Goal: Navigation & Orientation: Find specific page/section

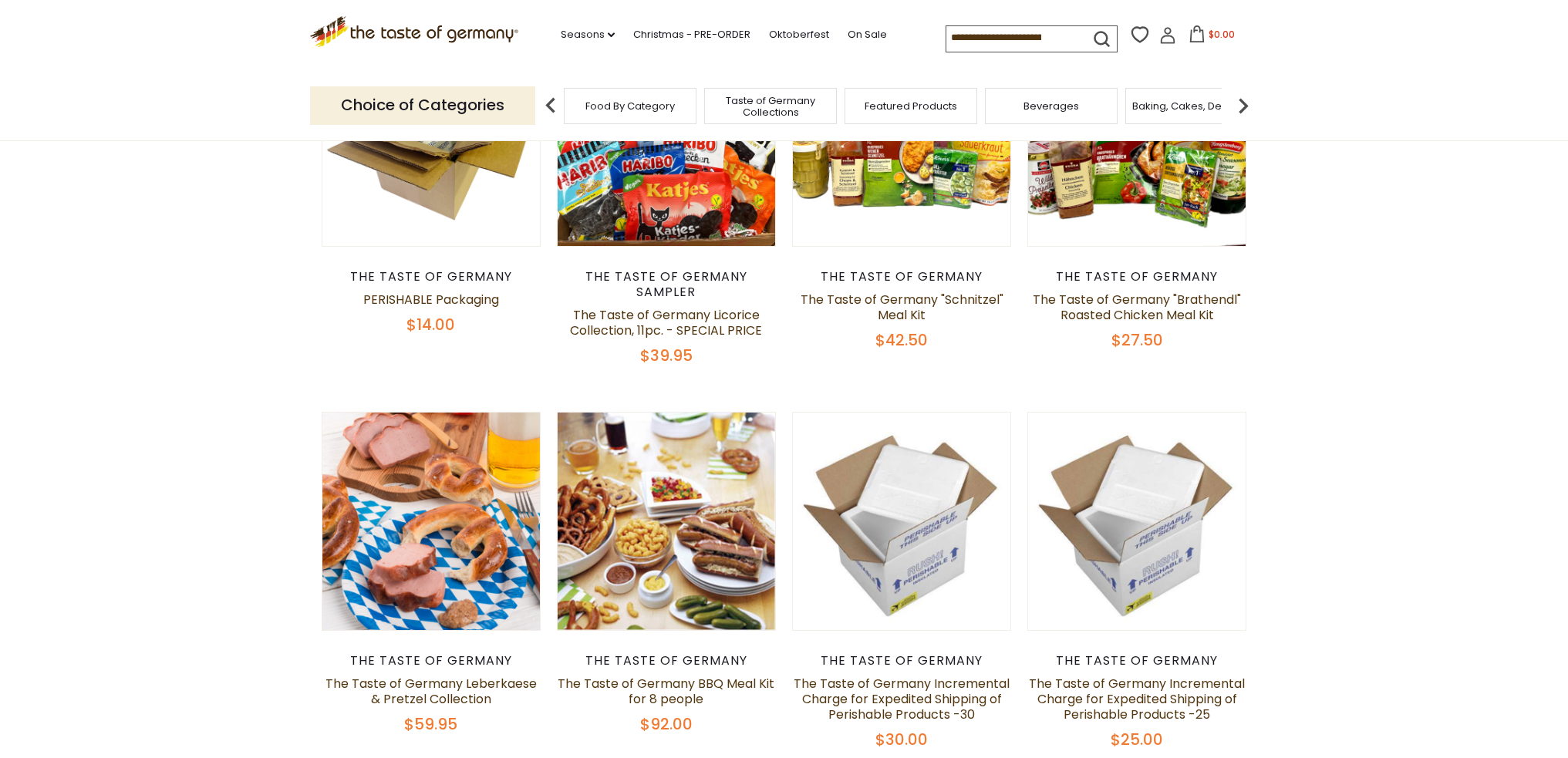
scroll to position [740, 0]
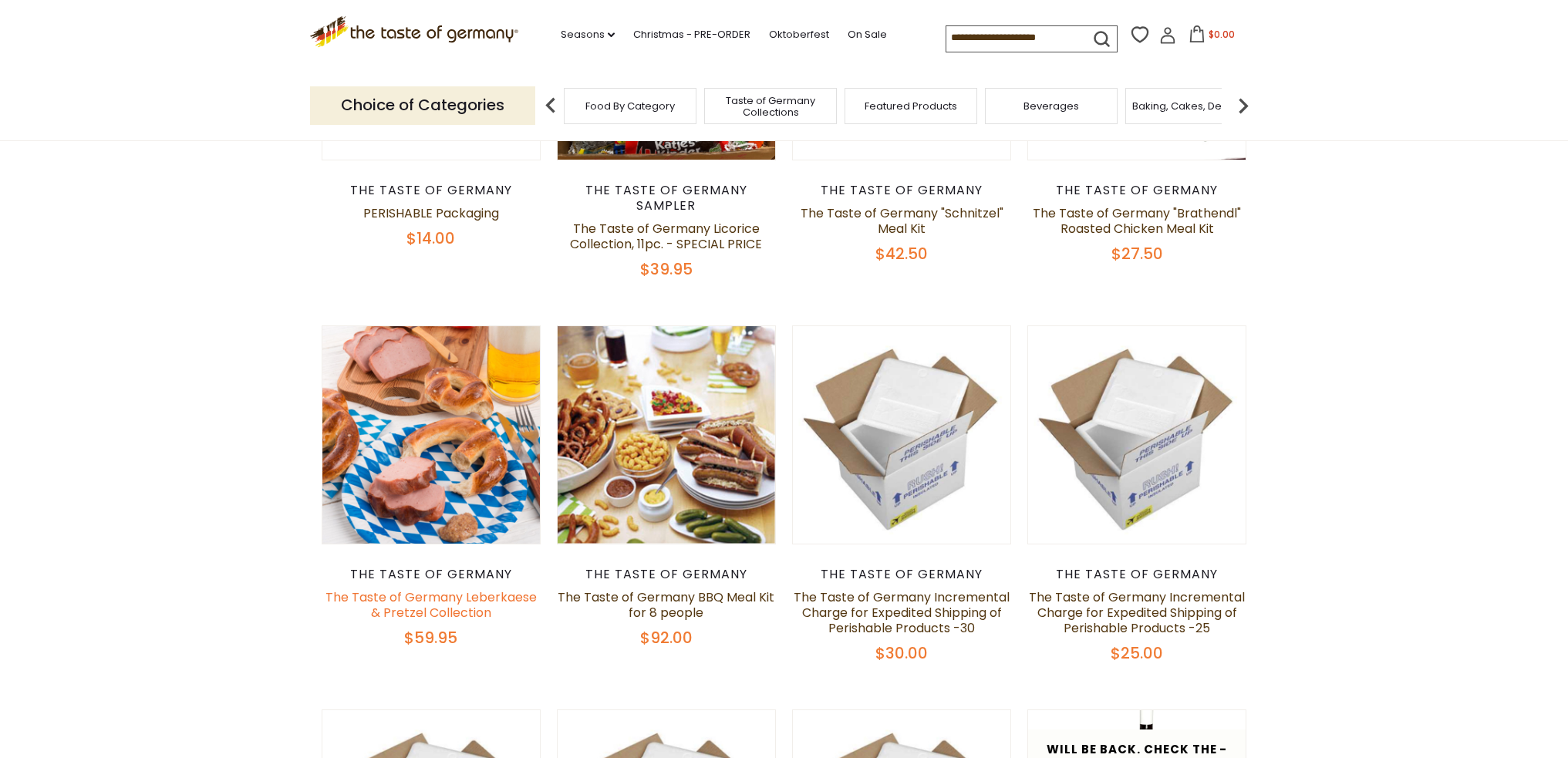
click at [429, 588] on link "The Taste of Germany Leberkaese & Pretzel Collection" at bounding box center [430, 604] width 211 height 33
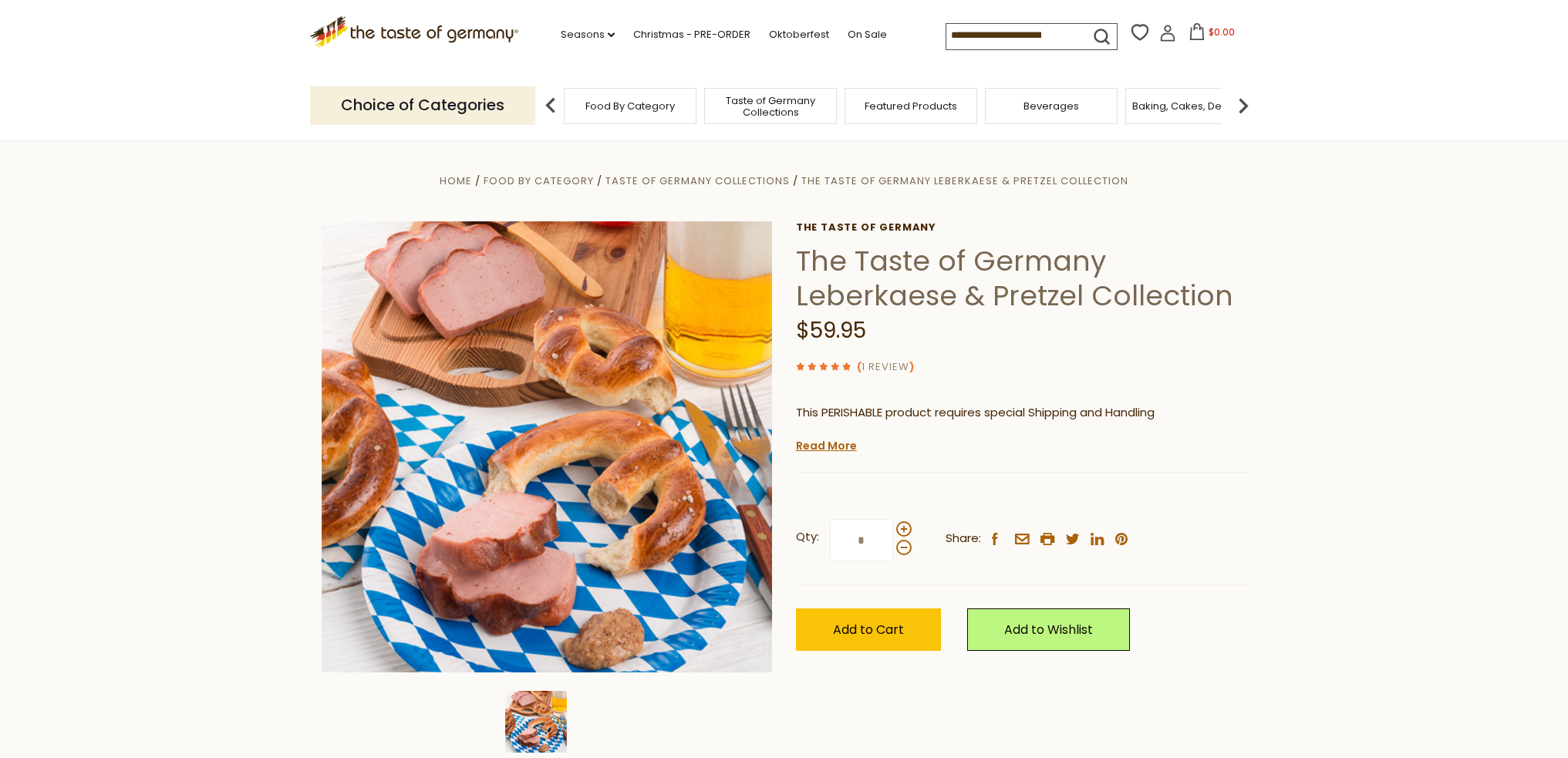
click at [877, 363] on link "1 Review" at bounding box center [885, 367] width 48 height 16
drag, startPoint x: 1567, startPoint y: 191, endPoint x: 1573, endPoint y: 248, distance: 57.3
drag, startPoint x: 1567, startPoint y: 202, endPoint x: 1579, endPoint y: 247, distance: 46.6
